Goal: Contribute content

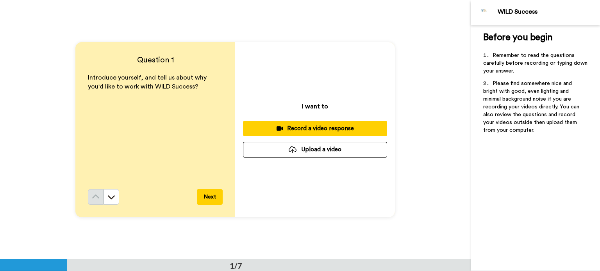
click at [204, 110] on button "Upload a video" at bounding box center [315, 149] width 144 height 15
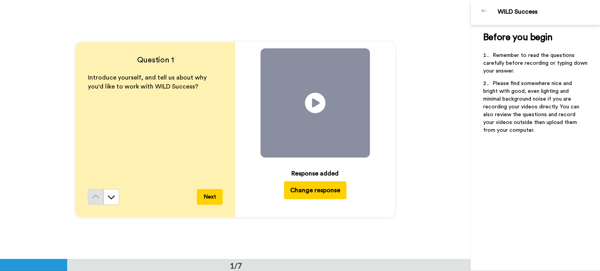
click at [204, 97] on icon at bounding box center [315, 103] width 21 height 21
click at [204, 89] on icon "Play/Pause" at bounding box center [315, 102] width 21 height 37
click at [204, 102] on icon "Play/Pause" at bounding box center [315, 102] width 21 height 37
click at [204, 110] on button "Next" at bounding box center [210, 197] width 26 height 16
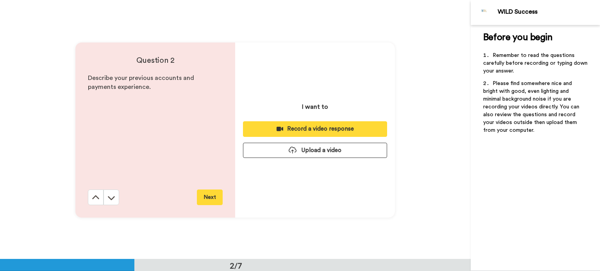
scroll to position [259, 0]
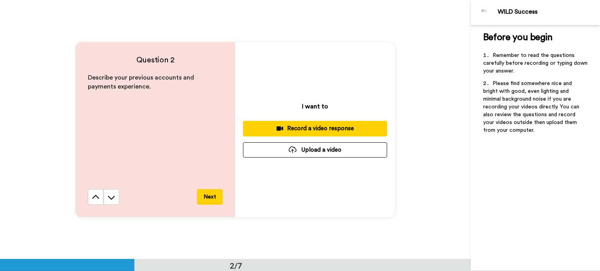
click at [204, 110] on button "Next" at bounding box center [210, 197] width 26 height 16
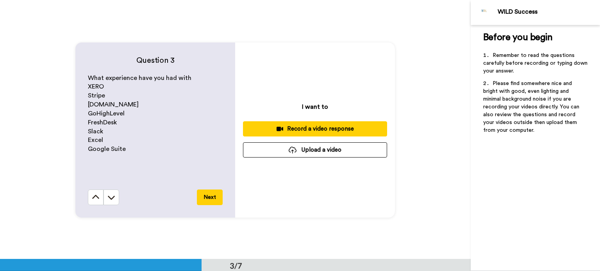
scroll to position [519, 0]
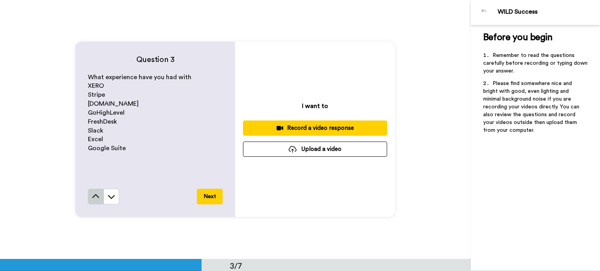
click at [97, 110] on icon at bounding box center [96, 197] width 8 height 8
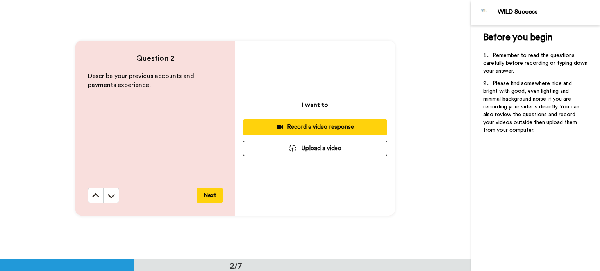
scroll to position [259, 0]
